Goal: Information Seeking & Learning: Check status

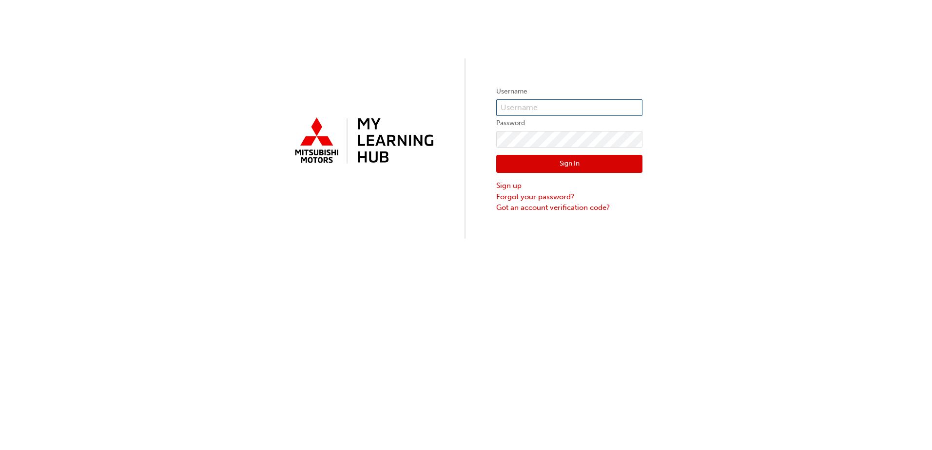
type input "0007019761"
click at [561, 164] on button "Sign In" at bounding box center [569, 164] width 146 height 19
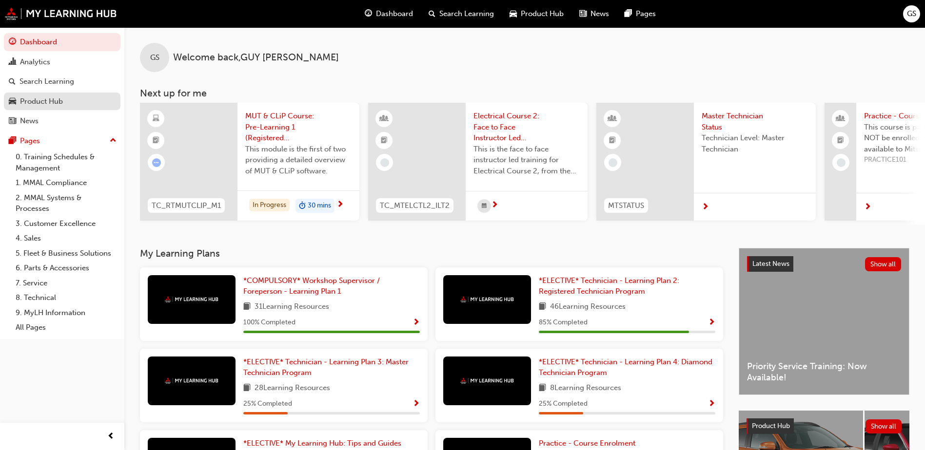
click at [49, 98] on div "Product Hub" at bounding box center [41, 101] width 43 height 11
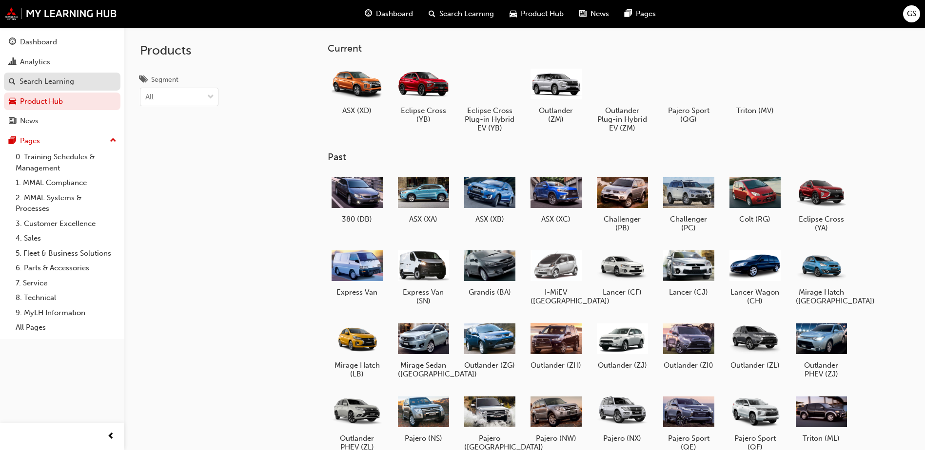
click at [47, 78] on div "Search Learning" at bounding box center [46, 81] width 55 height 11
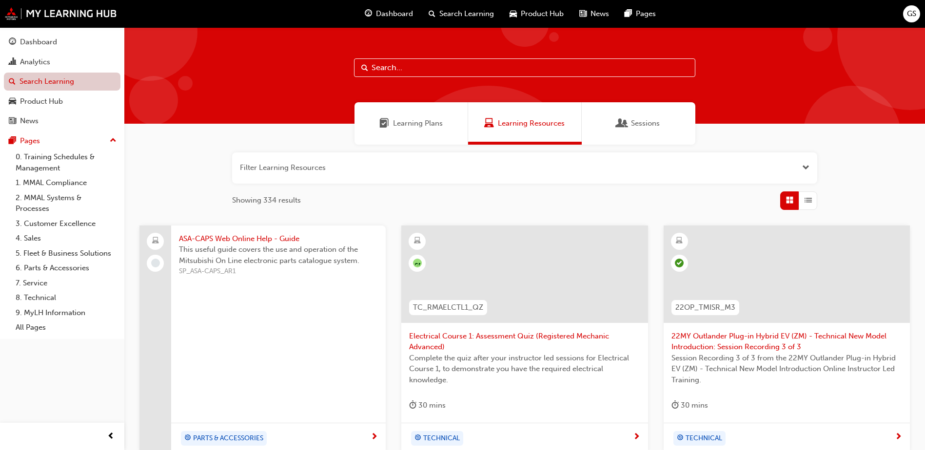
drag, startPoint x: 68, startPoint y: 63, endPoint x: 82, endPoint y: 73, distance: 16.9
click at [69, 63] on div "Analytics" at bounding box center [62, 62] width 107 height 12
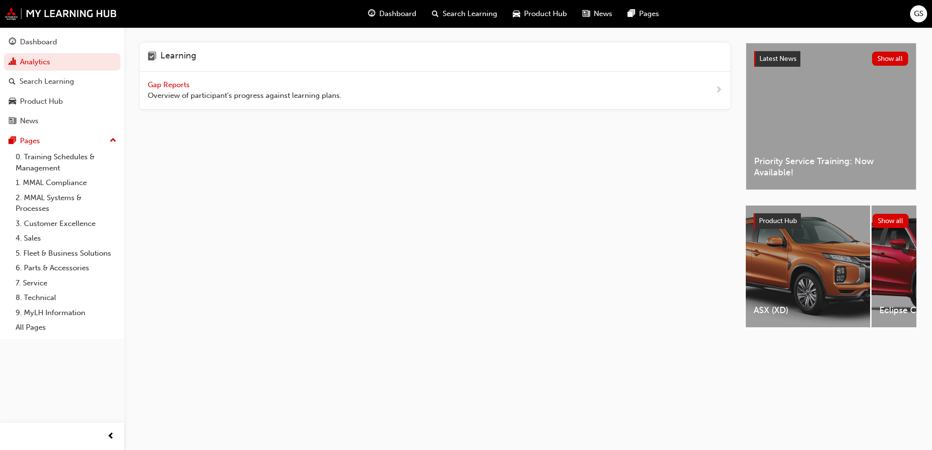
click at [165, 85] on span "Gap Reports" at bounding box center [170, 84] width 44 height 9
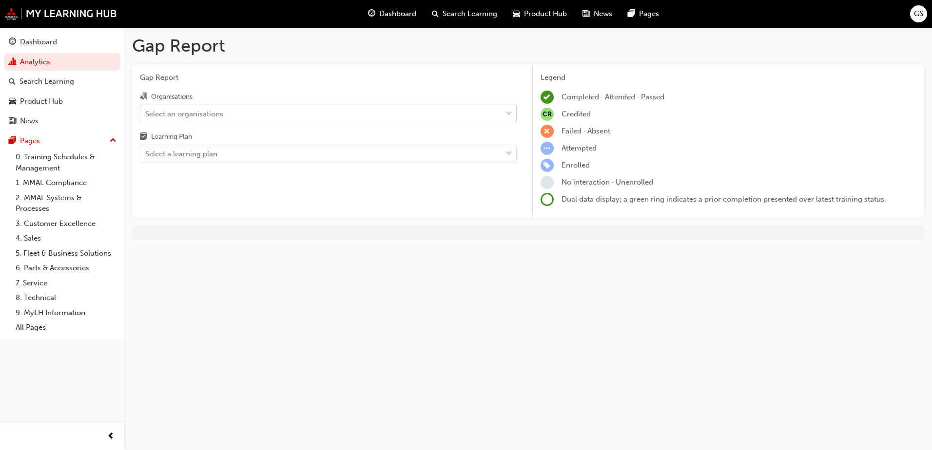
click at [508, 114] on span "down-icon" at bounding box center [508, 114] width 7 height 13
click at [146, 114] on input "Organisations Select an organisations" at bounding box center [145, 113] width 1 height 8
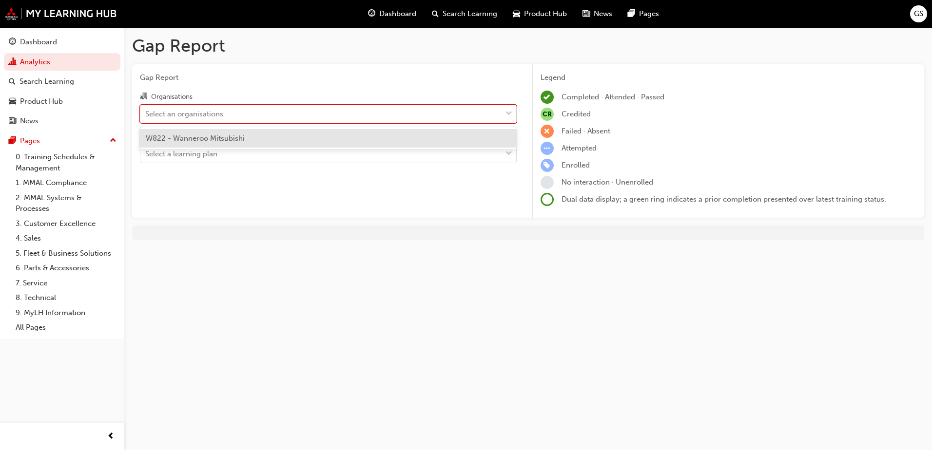
click at [365, 136] on div "W822 - Wanneroo Mitsubishi" at bounding box center [328, 138] width 377 height 19
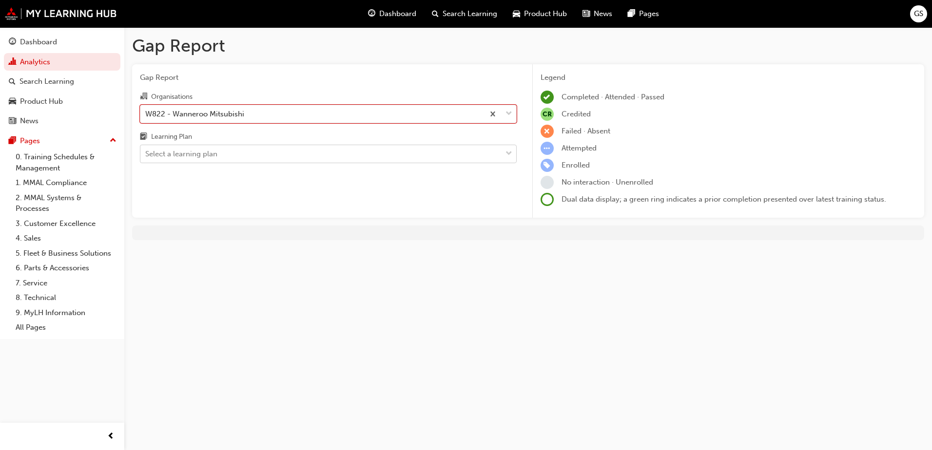
click at [508, 153] on span "down-icon" at bounding box center [508, 154] width 7 height 13
click at [146, 153] on input "Learning Plan Select a learning plan" at bounding box center [145, 154] width 1 height 8
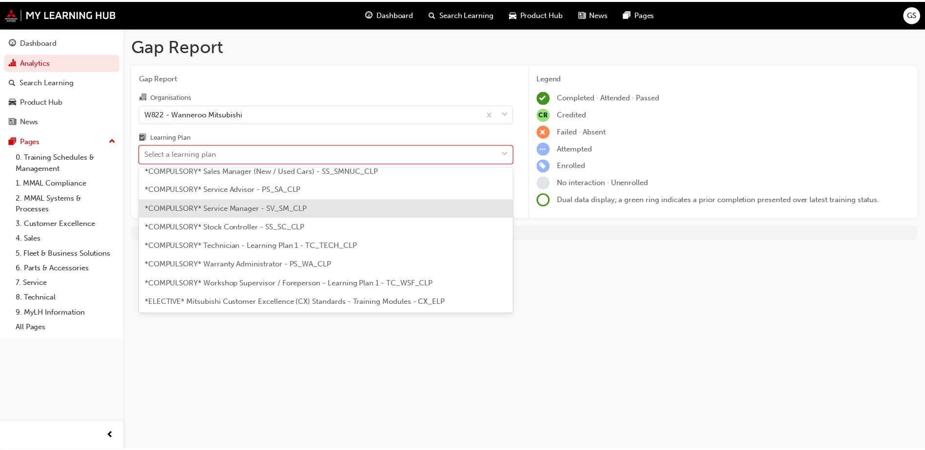
scroll to position [341, 0]
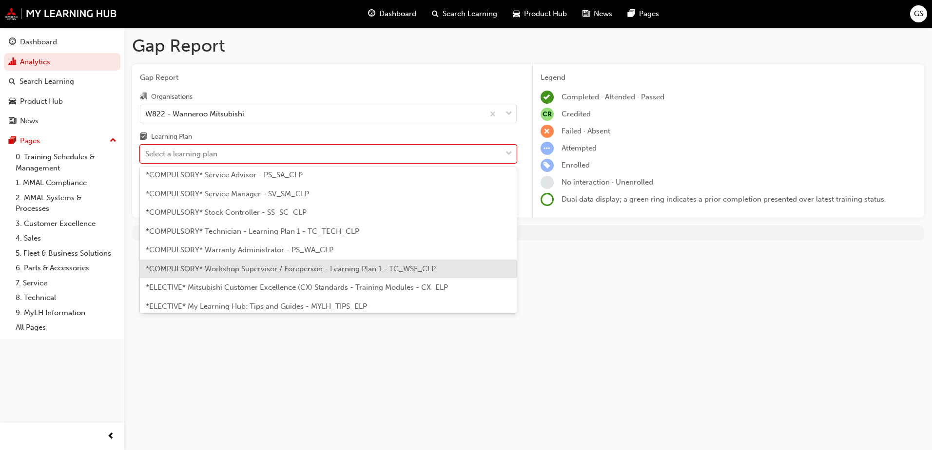
click at [312, 269] on span "*COMPULSORY* Workshop Supervisor / Foreperson - Learning Plan 1 - TC_WSF_CLP" at bounding box center [291, 269] width 290 height 9
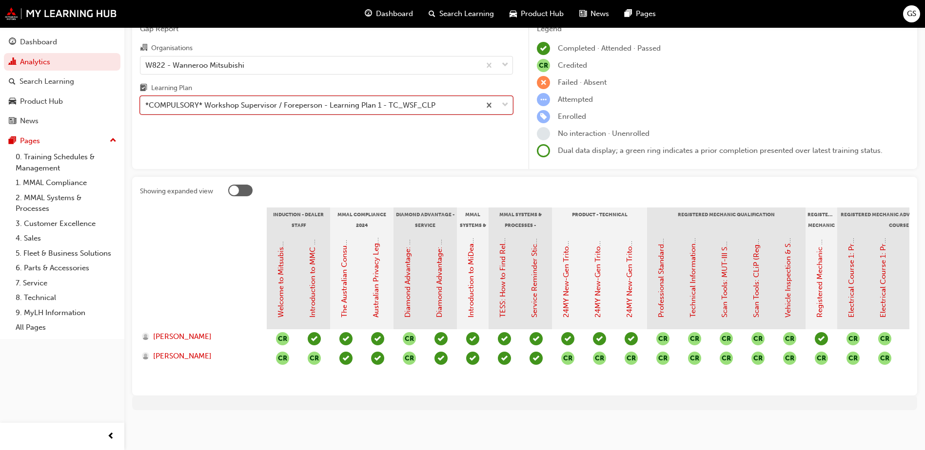
click at [362, 102] on div "*COMPULSORY* Workshop Supervisor / Foreperson - Learning Plan 1 - TC_WSF_CLP" at bounding box center [290, 105] width 290 height 11
click at [146, 102] on input "Learning Plan option *COMPULSORY* Workshop Supervisor / Foreperson - Learning P…" at bounding box center [145, 105] width 1 height 8
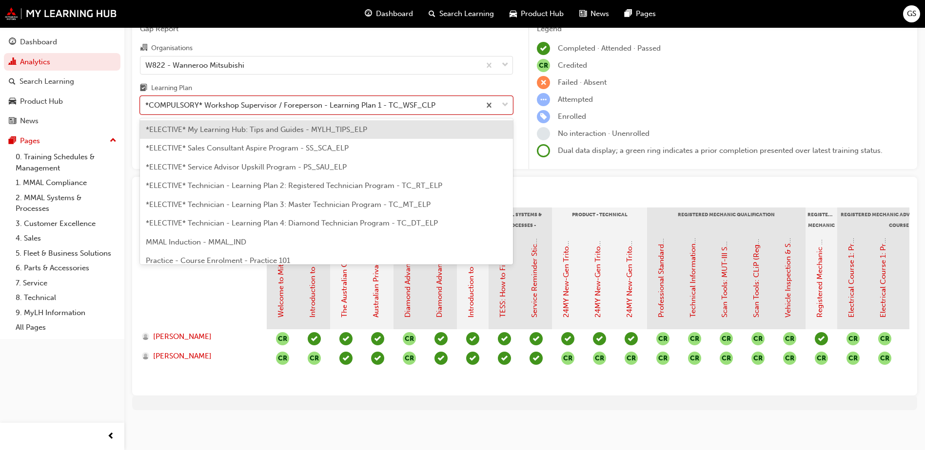
scroll to position [477, 0]
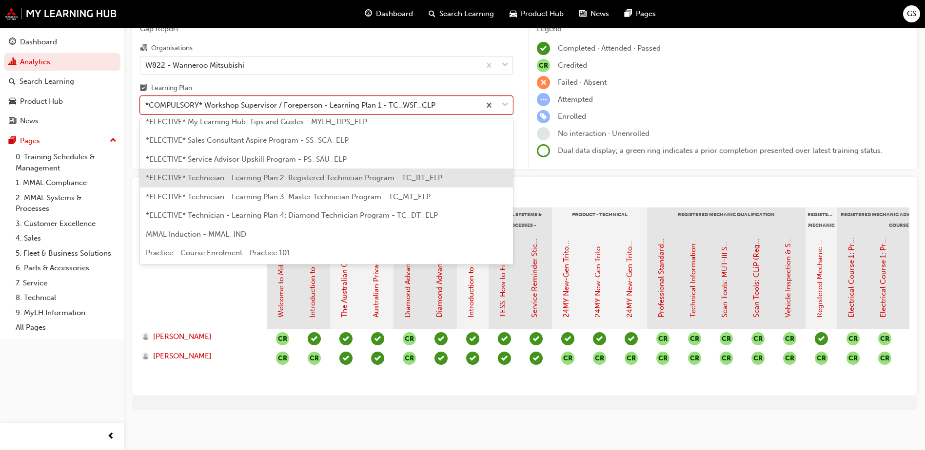
click at [238, 177] on span "*ELECTIVE* Technician - Learning Plan 2: Registered Technician Program - TC_RT_…" at bounding box center [294, 178] width 296 height 9
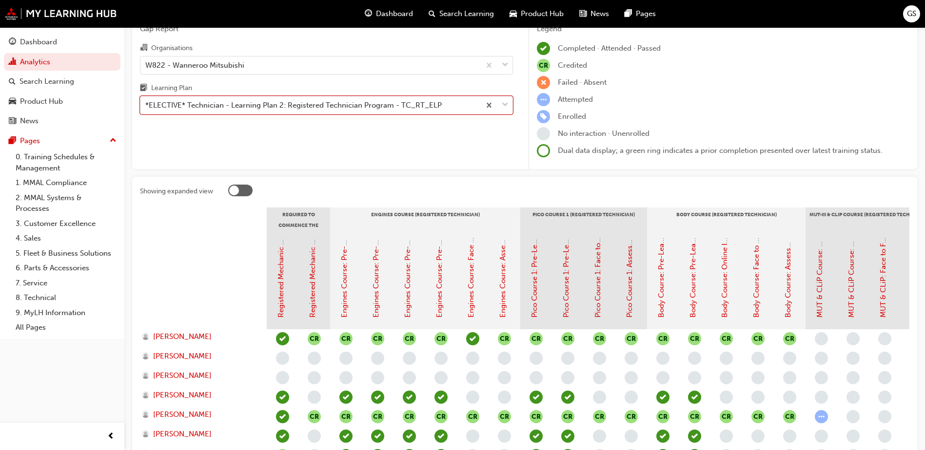
scroll to position [97, 0]
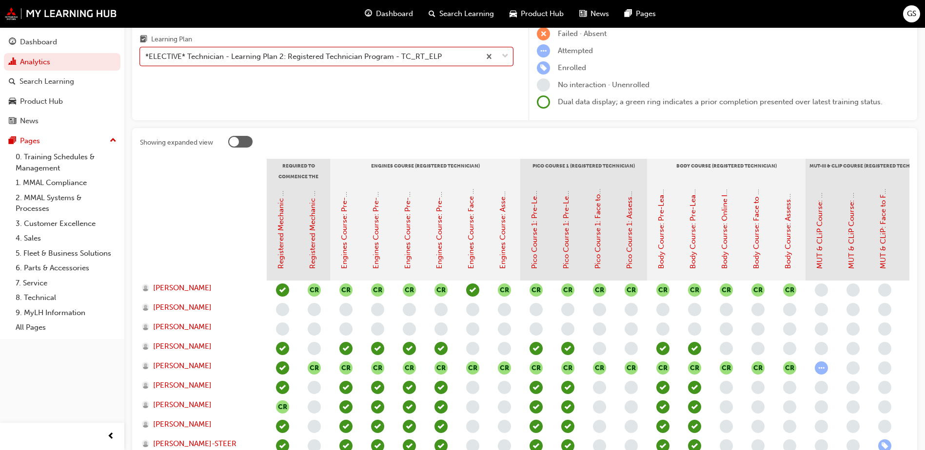
click at [312, 350] on span "learningRecordVerb_NONE-icon" at bounding box center [314, 348] width 13 height 13
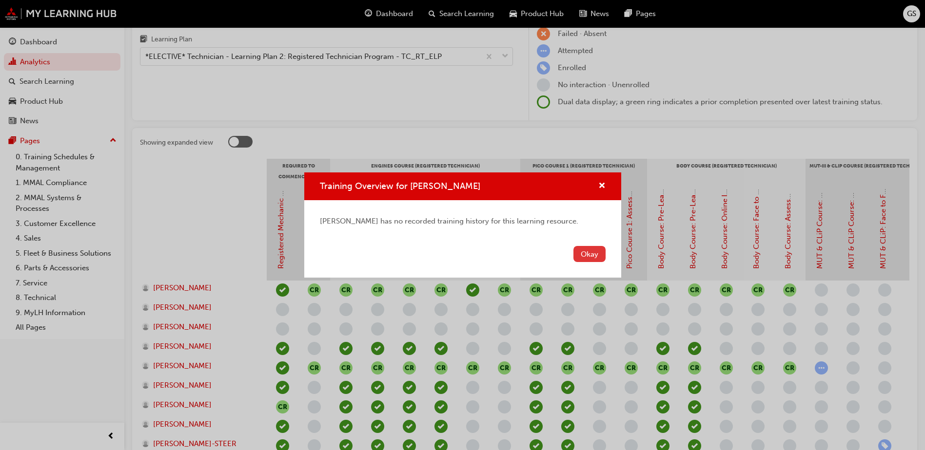
click at [591, 256] on button "Okay" at bounding box center [589, 254] width 32 height 16
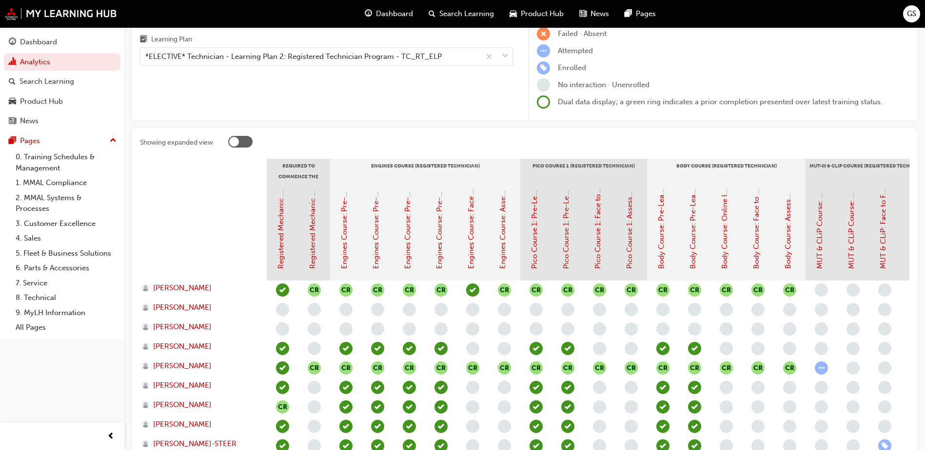
click at [311, 347] on span "learningRecordVerb_NONE-icon" at bounding box center [314, 348] width 13 height 13
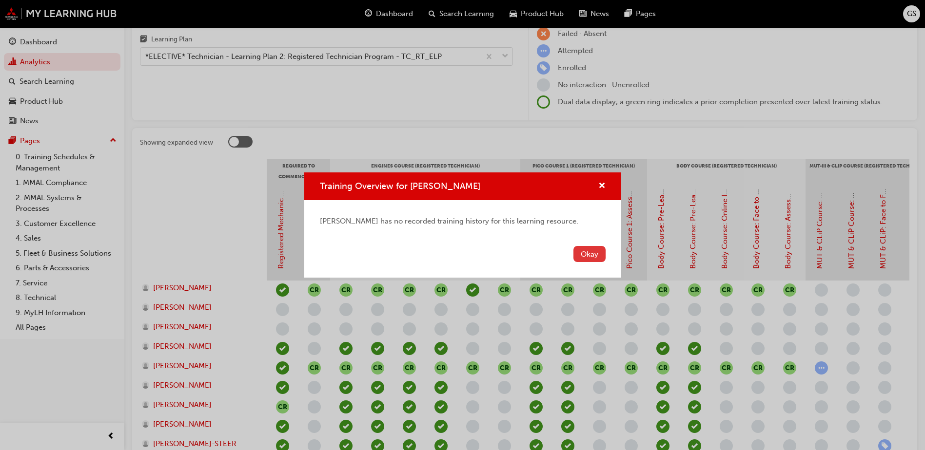
click at [589, 253] on button "Okay" at bounding box center [589, 254] width 32 height 16
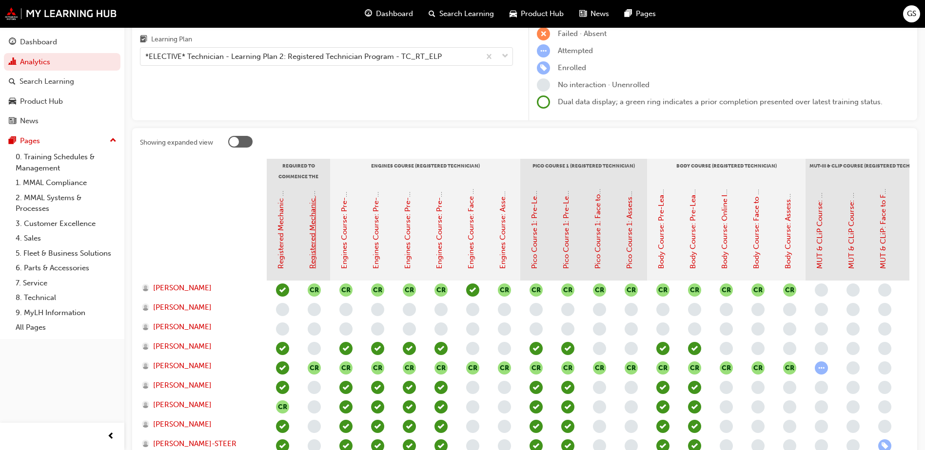
click at [315, 254] on link "Registered Mechanic Advanced - Complete" at bounding box center [312, 196] width 9 height 146
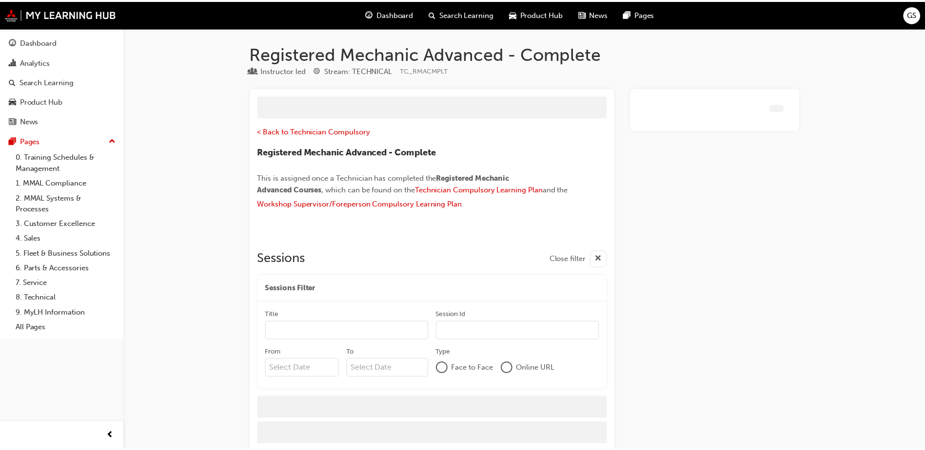
scroll to position [3, 0]
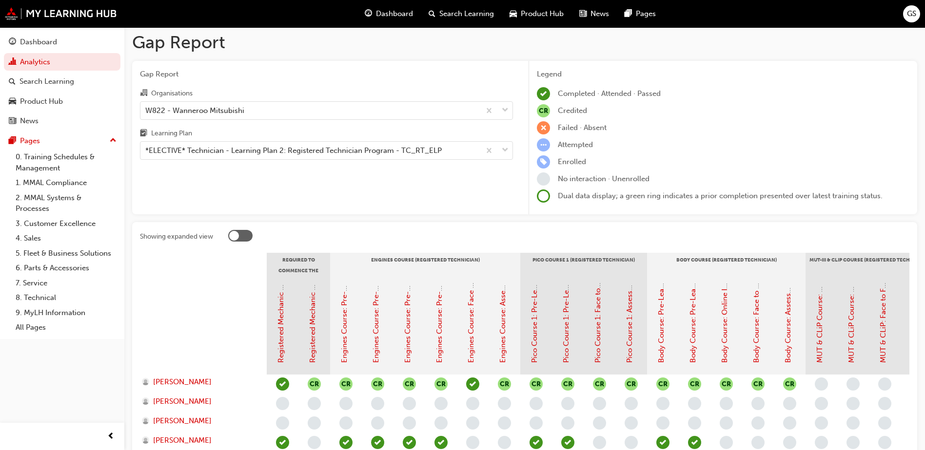
scroll to position [97, 0]
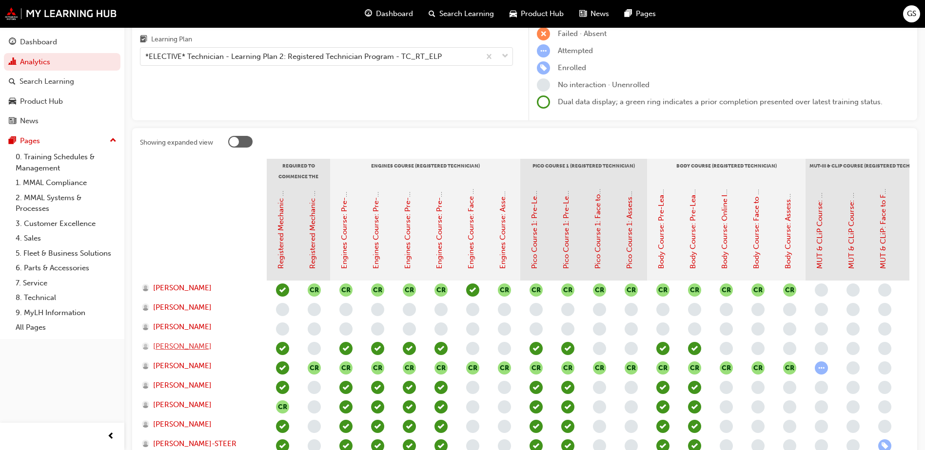
click at [177, 346] on span "[PERSON_NAME]" at bounding box center [182, 346] width 58 height 11
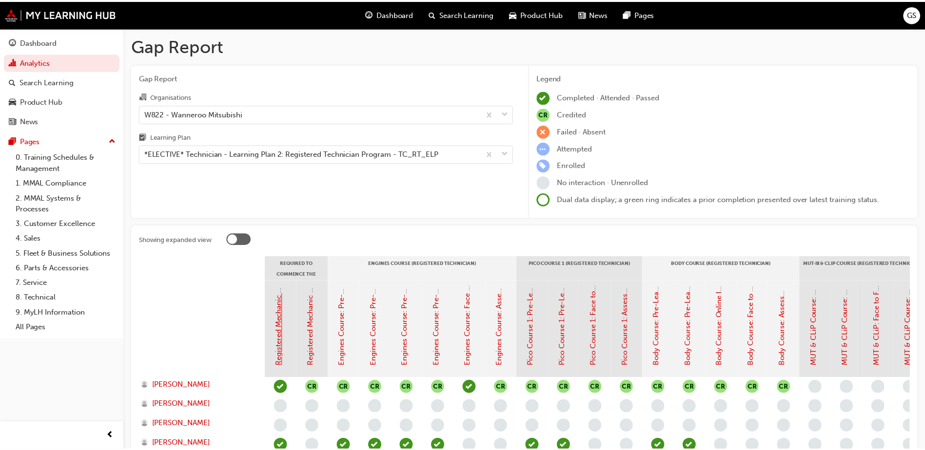
scroll to position [97, 0]
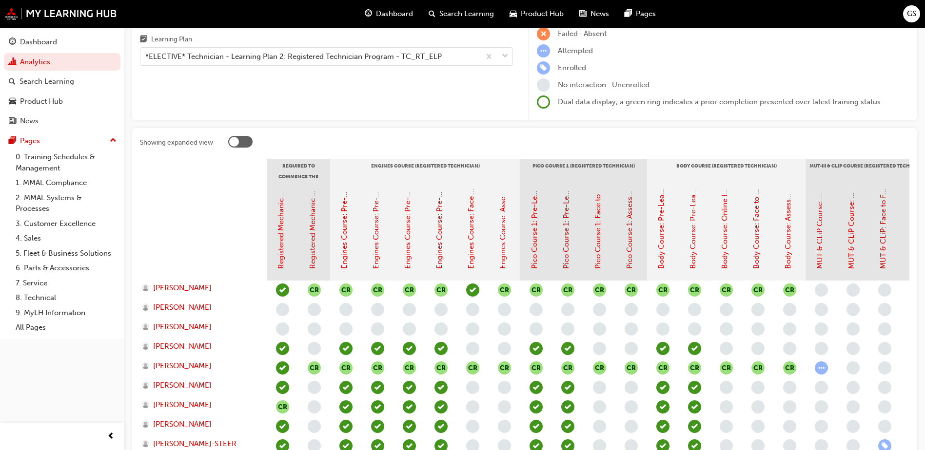
click at [725, 349] on span "learningRecordVerb_NONE-icon" at bounding box center [725, 348] width 13 height 13
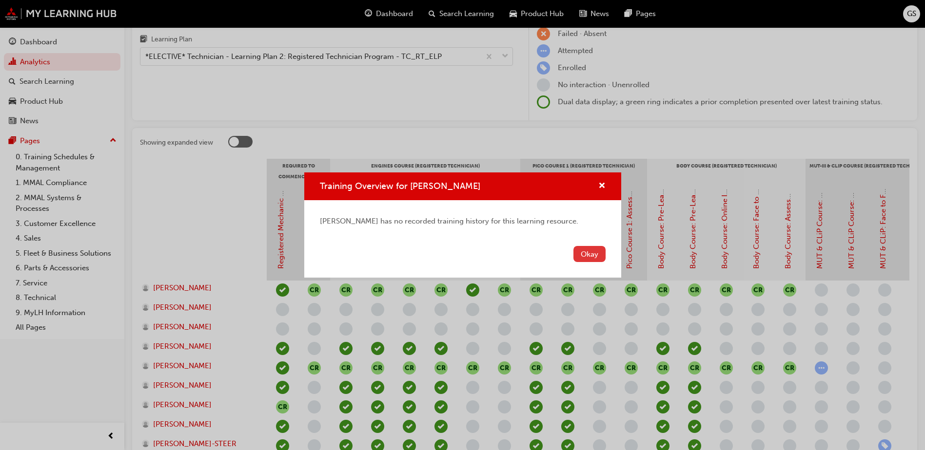
click at [581, 252] on button "Okay" at bounding box center [589, 254] width 32 height 16
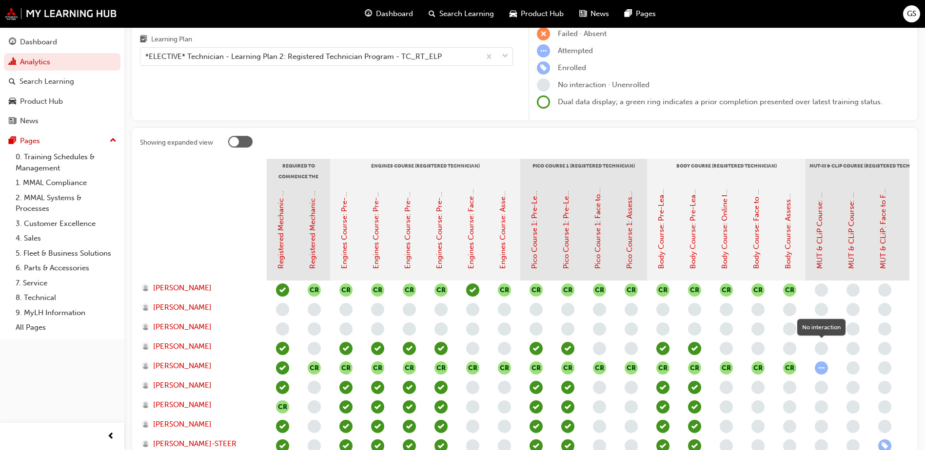
click at [820, 347] on span "learningRecordVerb_NONE-icon" at bounding box center [821, 348] width 13 height 13
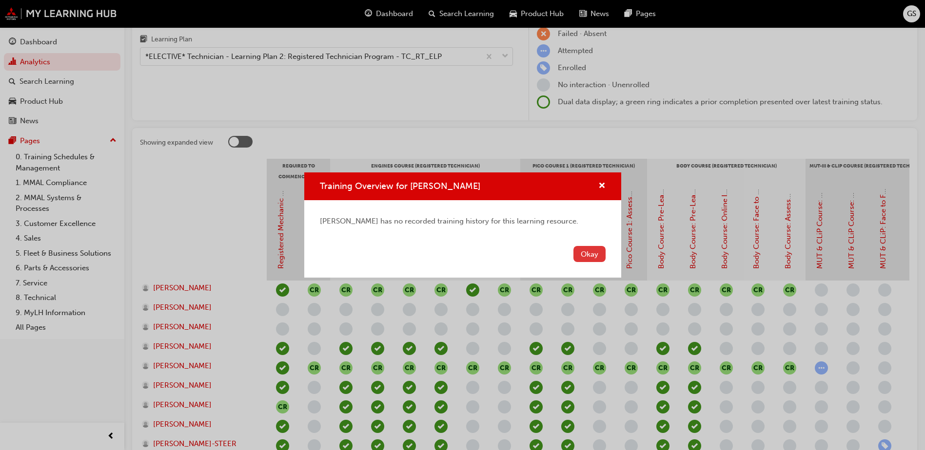
click at [585, 252] on button "Okay" at bounding box center [589, 254] width 32 height 16
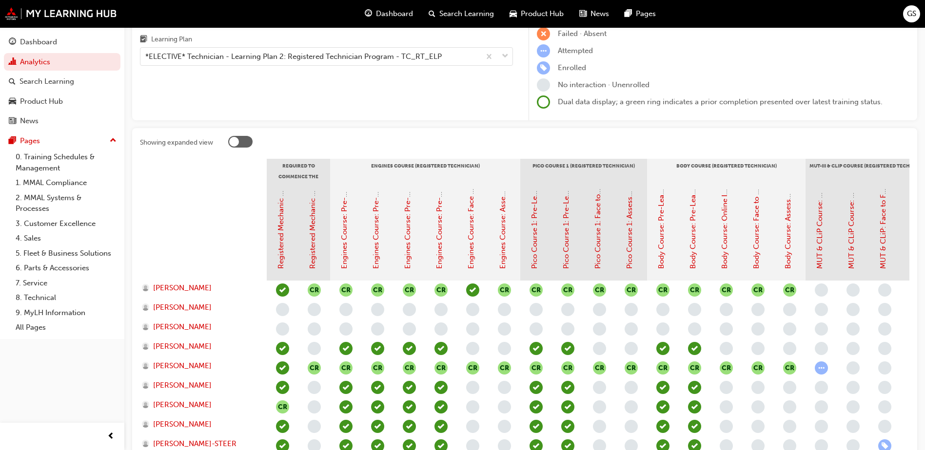
click at [850, 349] on span "learningRecordVerb_NONE-icon" at bounding box center [852, 348] width 13 height 13
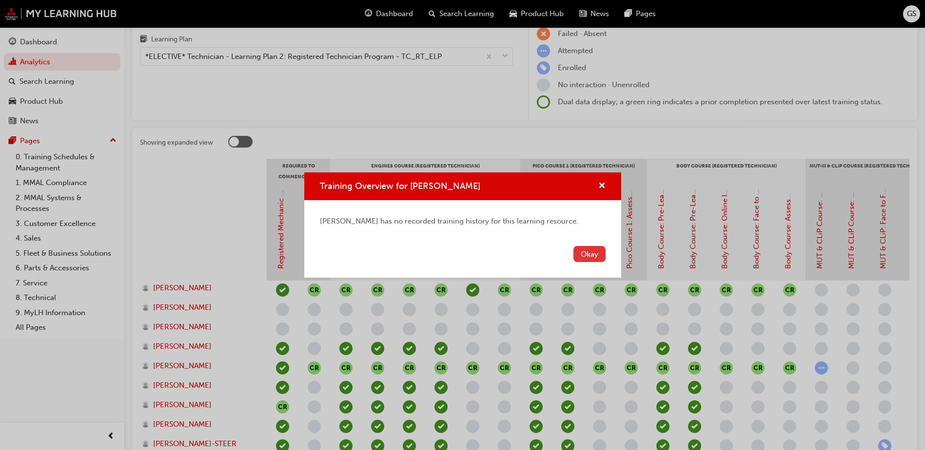
click at [584, 254] on button "Okay" at bounding box center [589, 254] width 32 height 16
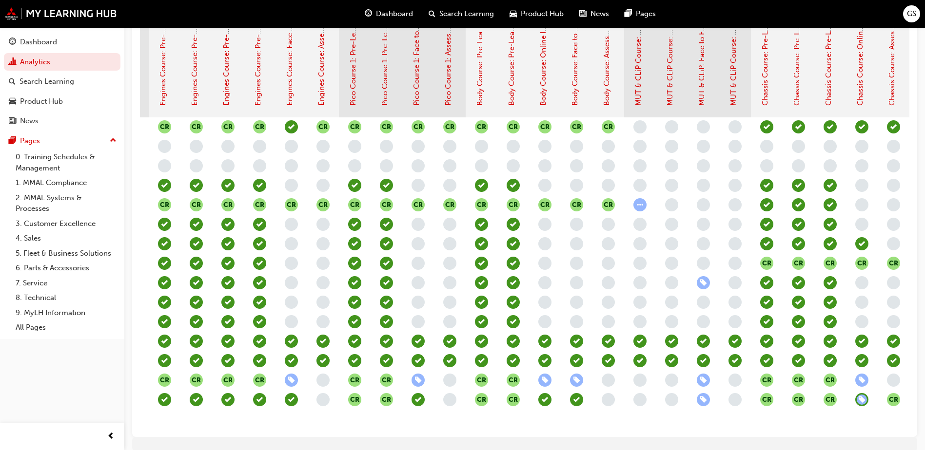
scroll to position [0, 183]
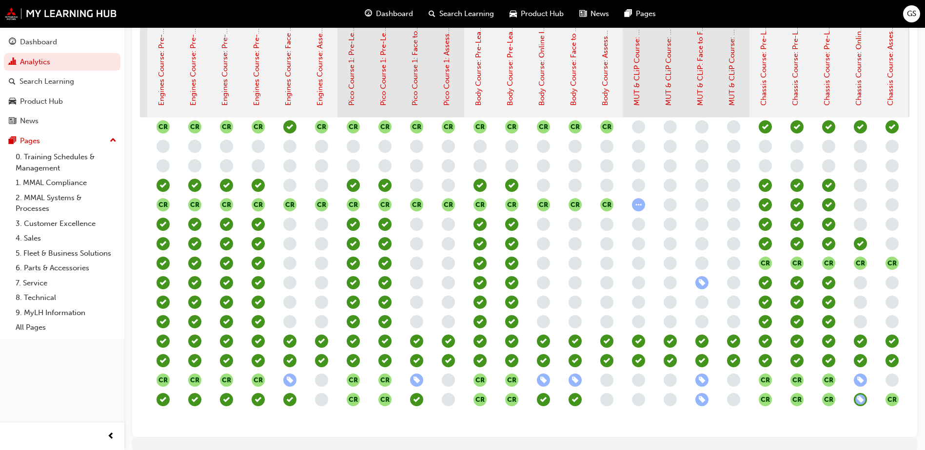
click at [640, 185] on span "learningRecordVerb_NONE-icon" at bounding box center [638, 185] width 13 height 13
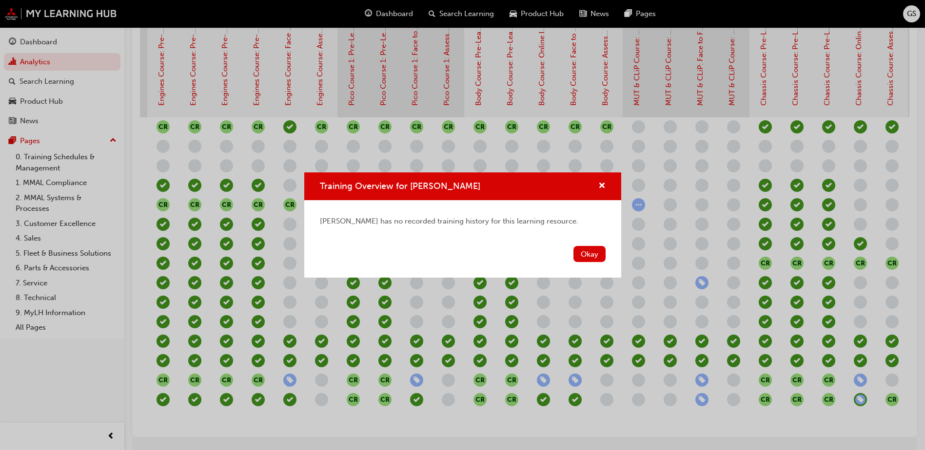
drag, startPoint x: 596, startPoint y: 251, endPoint x: 607, endPoint y: 236, distance: 18.7
click at [596, 251] on button "Okay" at bounding box center [589, 254] width 32 height 16
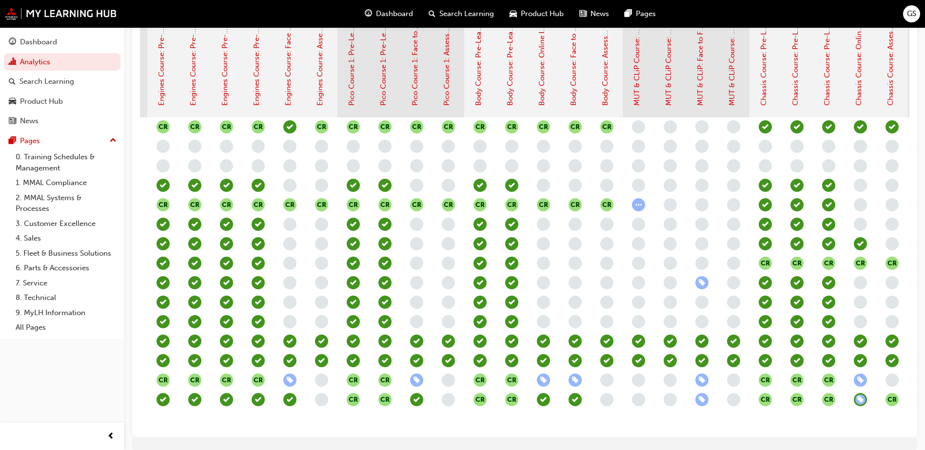
click at [637, 207] on span "learningRecordVerb_ATTEMPT-icon" at bounding box center [638, 204] width 13 height 13
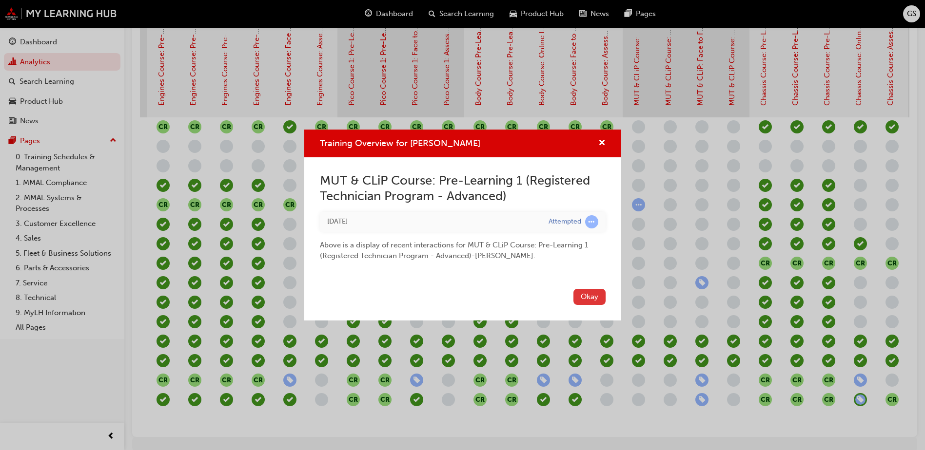
click at [585, 298] on button "Okay" at bounding box center [589, 297] width 32 height 16
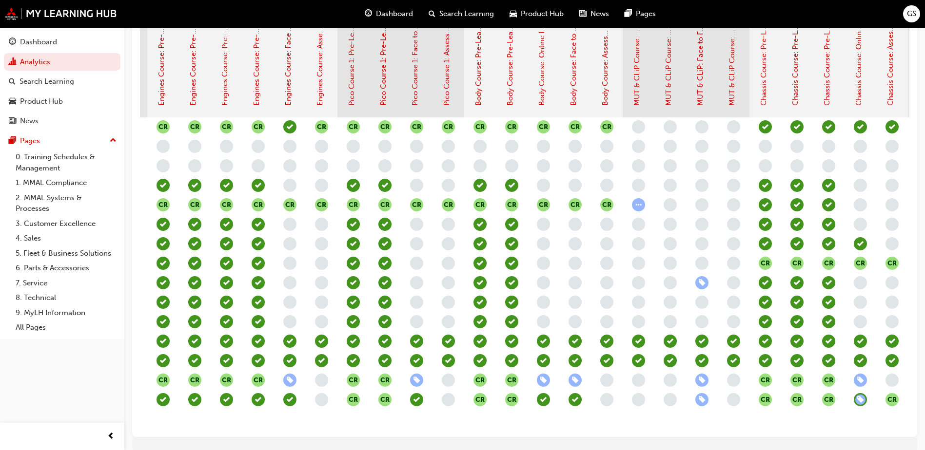
click at [635, 190] on span "learningRecordVerb_NONE-icon" at bounding box center [638, 185] width 13 height 13
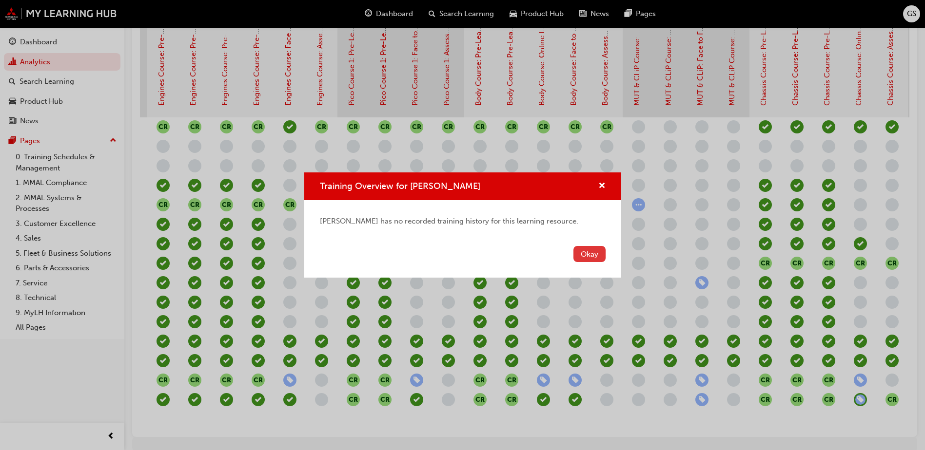
click at [578, 252] on button "Okay" at bounding box center [589, 254] width 32 height 16
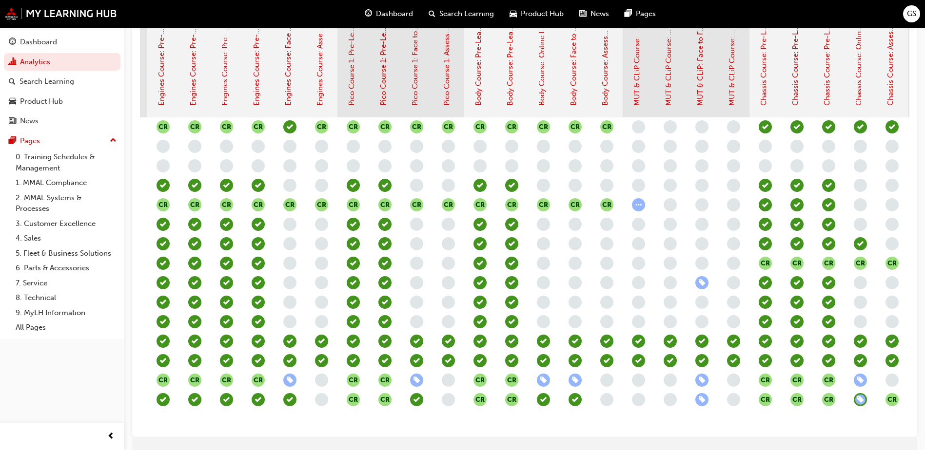
click at [671, 186] on span "learningRecordVerb_NONE-icon" at bounding box center [669, 185] width 13 height 13
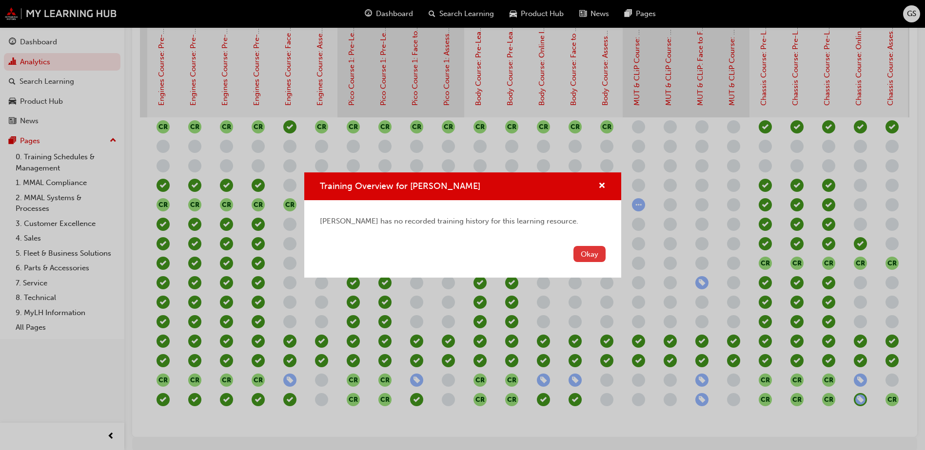
click at [594, 252] on button "Okay" at bounding box center [589, 254] width 32 height 16
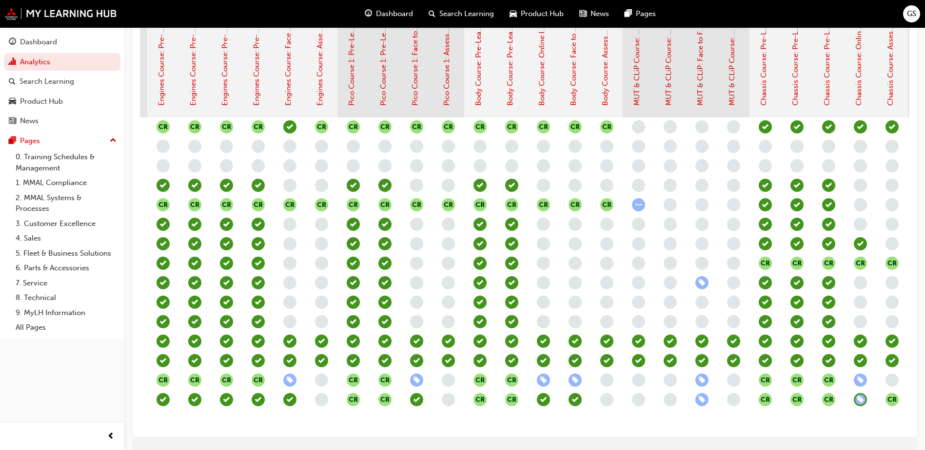
click at [730, 186] on span "learningRecordVerb_NONE-icon" at bounding box center [733, 185] width 13 height 13
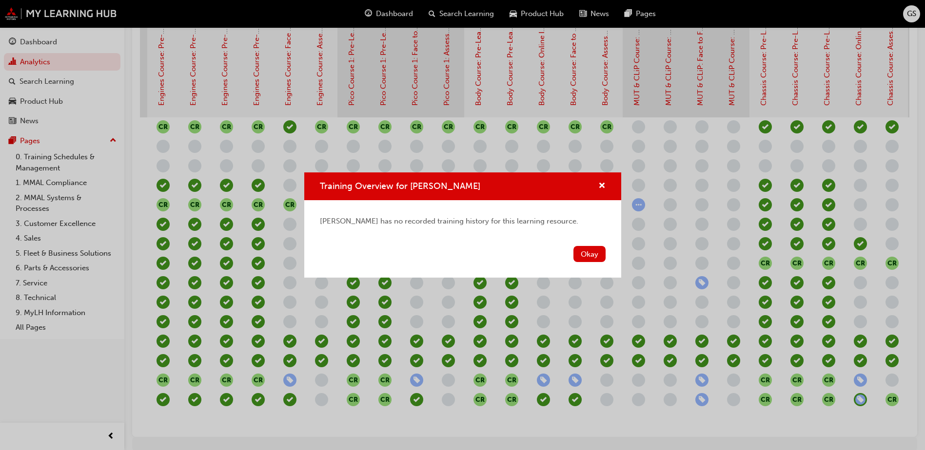
click at [732, 185] on div "Training Overview for [PERSON_NAME] [PERSON_NAME] has no recorded training hist…" at bounding box center [462, 225] width 925 height 450
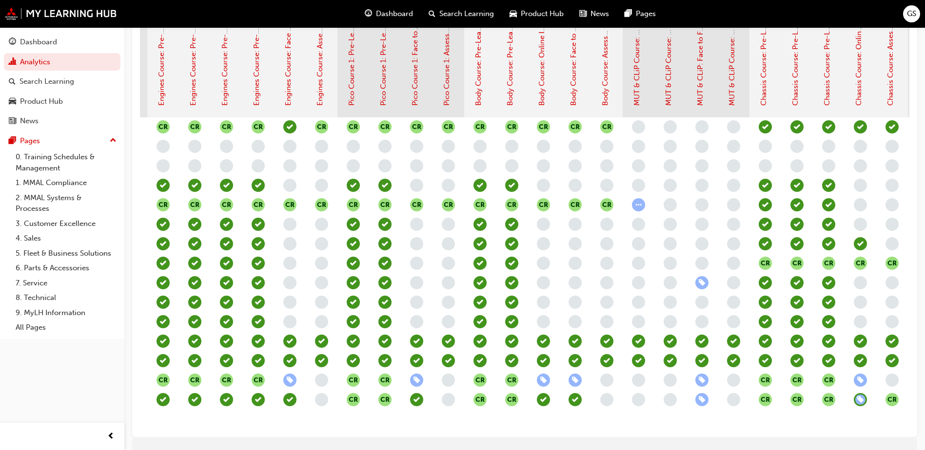
click at [732, 185] on span "learningRecordVerb_NONE-icon" at bounding box center [733, 185] width 13 height 13
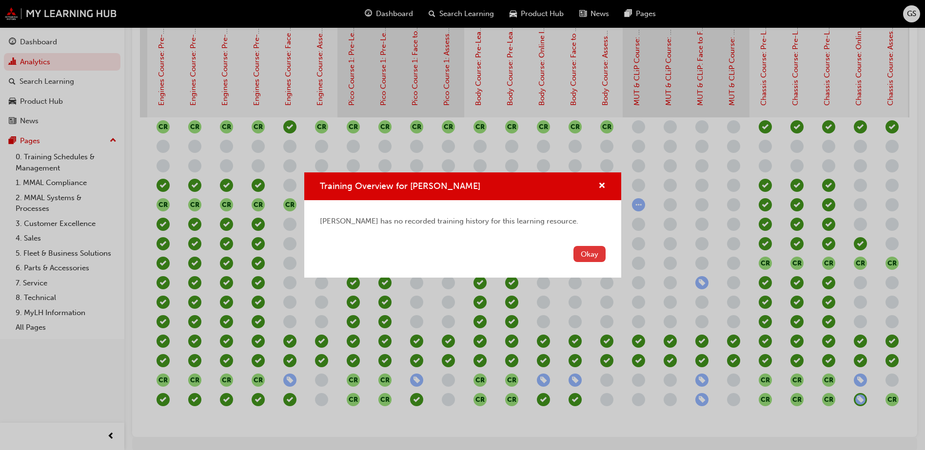
click at [593, 256] on button "Okay" at bounding box center [589, 254] width 32 height 16
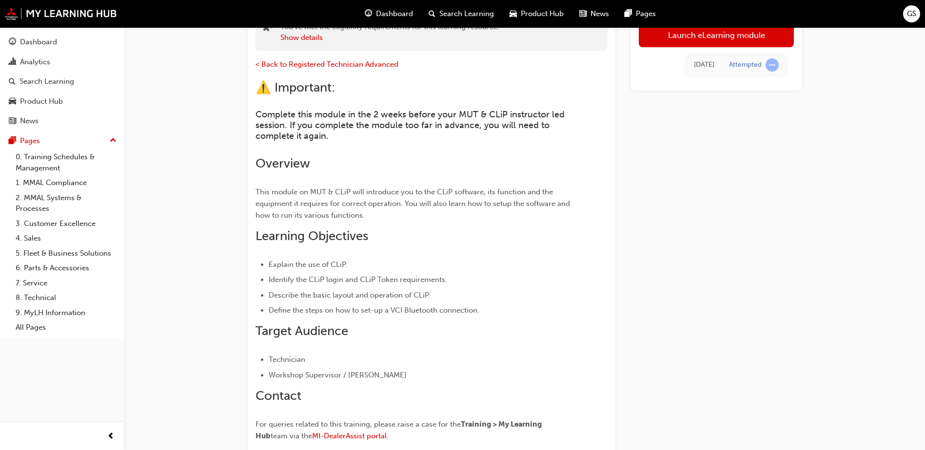
scroll to position [142, 0]
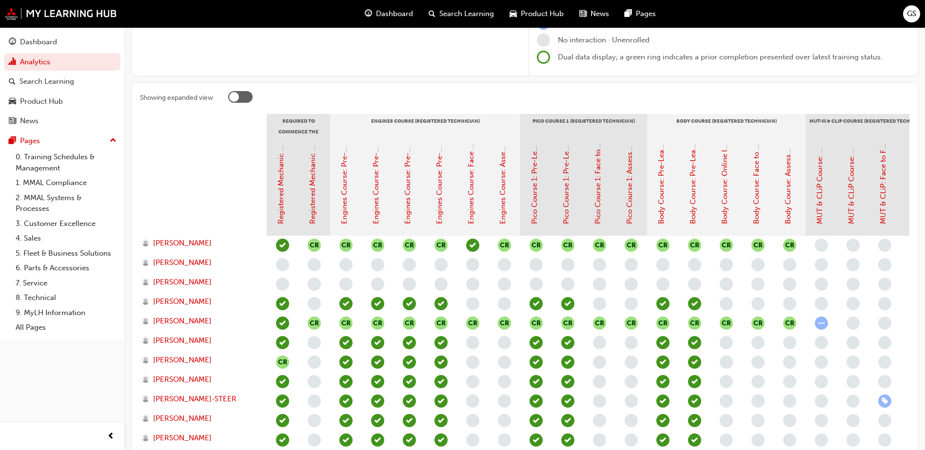
scroll to position [261, 0]
